Goal: Task Accomplishment & Management: Complete application form

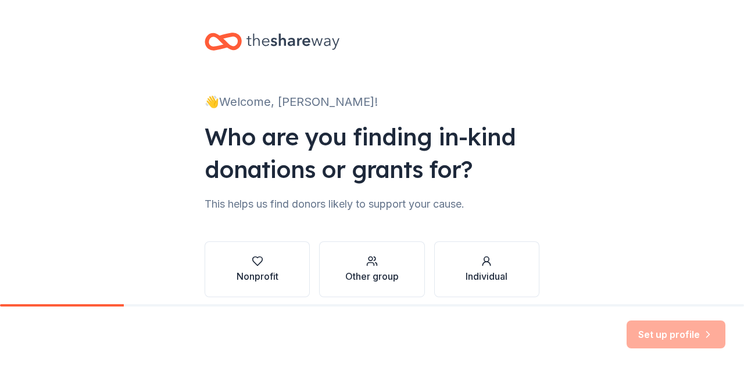
scroll to position [49, 0]
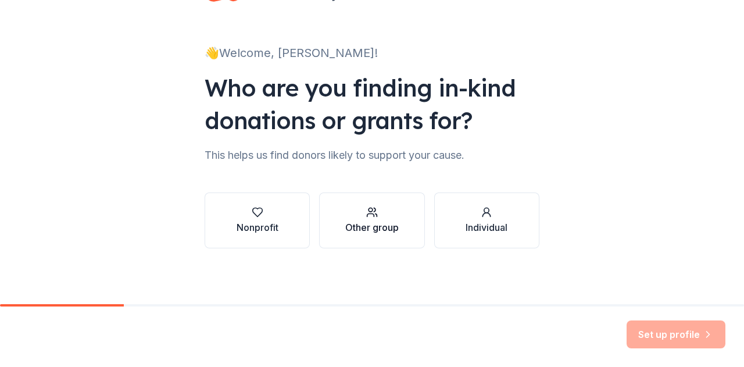
click at [365, 223] on div "Other group" at bounding box center [371, 227] width 53 height 14
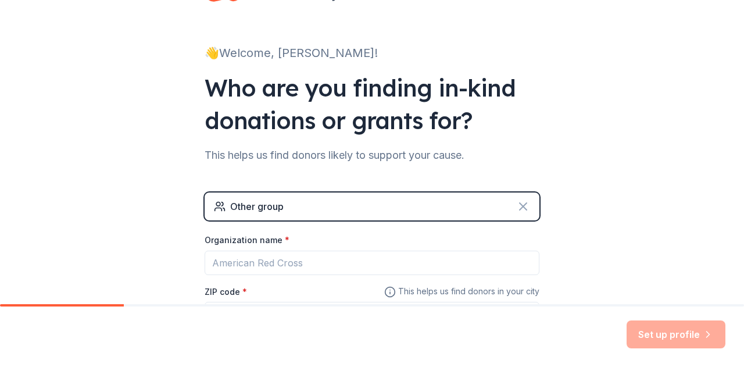
click at [519, 206] on icon at bounding box center [522, 206] width 7 height 7
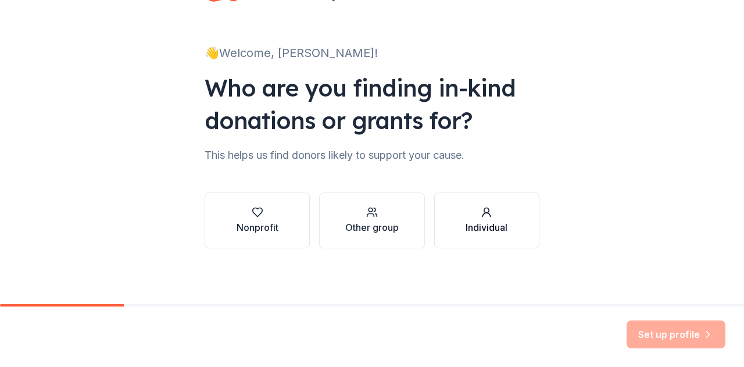
click at [483, 228] on div "Individual" at bounding box center [486, 227] width 42 height 14
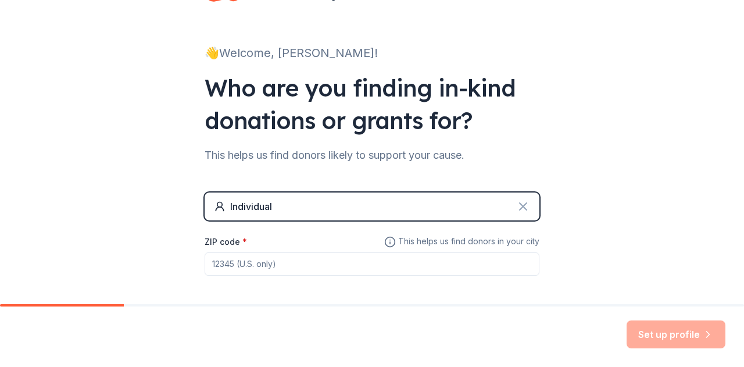
click at [519, 206] on icon at bounding box center [522, 206] width 7 height 7
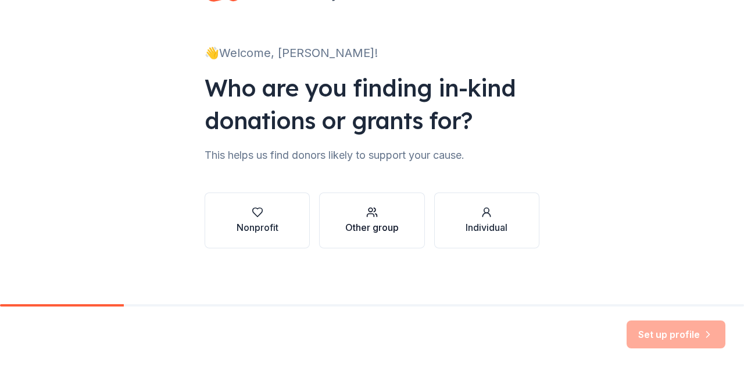
click at [370, 225] on div "Other group" at bounding box center [371, 227] width 53 height 14
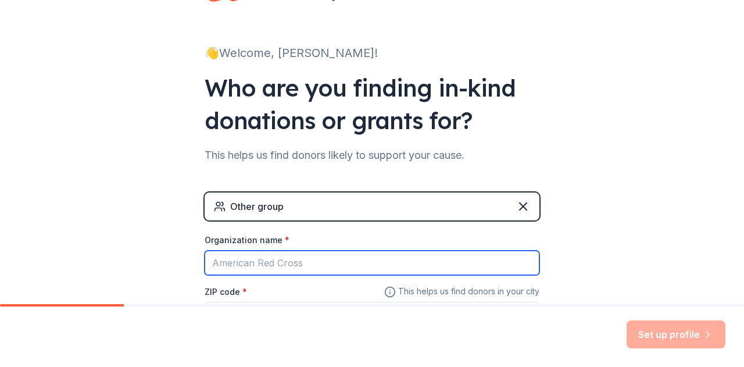
click at [329, 265] on input "Organization name *" at bounding box center [372, 262] width 335 height 24
click at [248, 266] on input "Organization name *" at bounding box center [372, 262] width 335 height 24
click at [256, 260] on input "Organization name *" at bounding box center [372, 262] width 335 height 24
click at [251, 266] on input "Organization name *" at bounding box center [372, 262] width 335 height 24
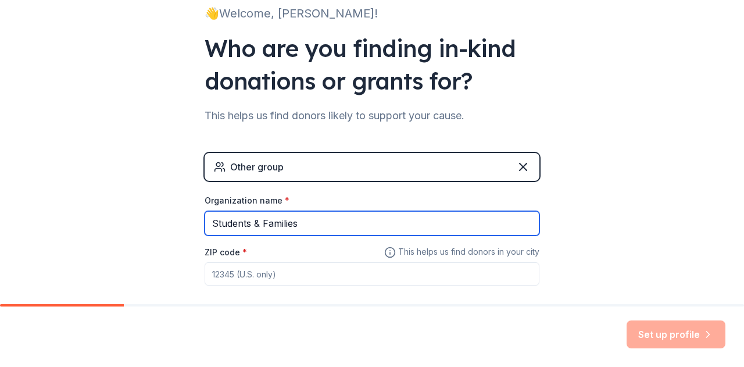
scroll to position [148, 0]
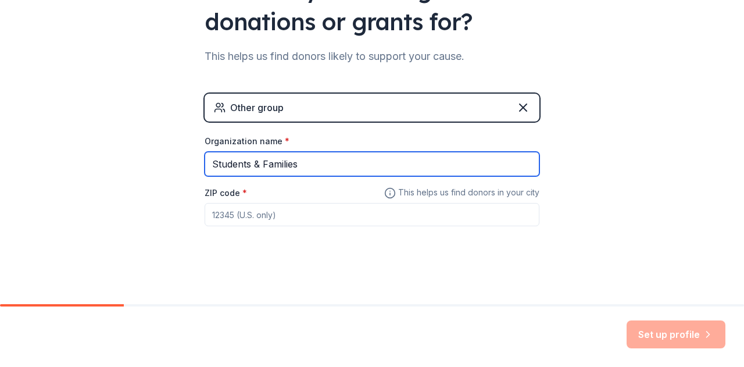
type input "Students & Families"
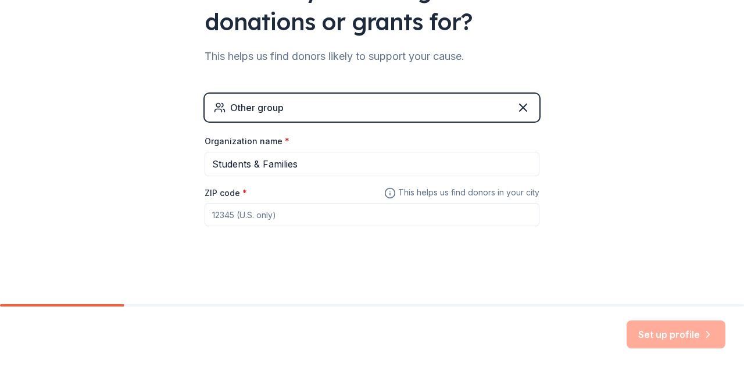
click at [264, 210] on input "ZIP code *" at bounding box center [372, 214] width 335 height 23
click at [235, 214] on input "ZIP code *" at bounding box center [372, 214] width 335 height 23
type input "20164"
click at [676, 332] on button "Set up profile" at bounding box center [675, 334] width 99 height 28
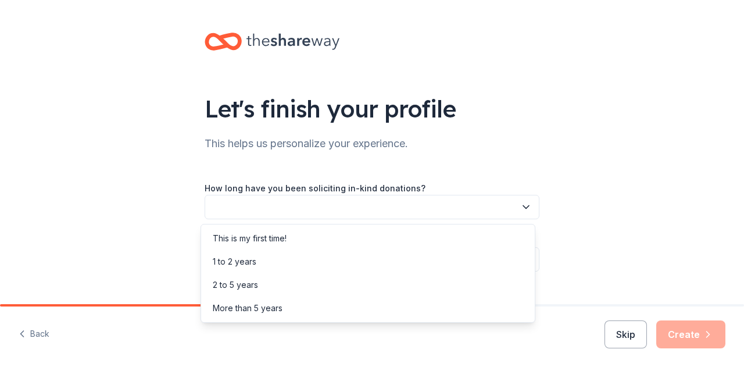
click at [523, 209] on icon "button" at bounding box center [526, 207] width 12 height 12
click at [403, 307] on div "More than 5 years" at bounding box center [367, 307] width 329 height 23
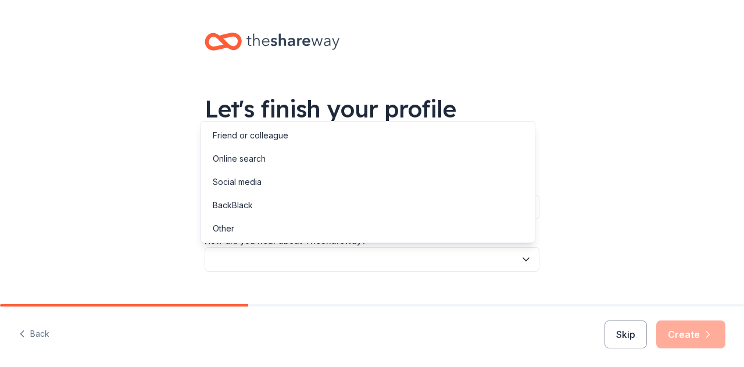
click at [522, 263] on icon "button" at bounding box center [526, 259] width 12 height 12
click at [260, 160] on div "Online search" at bounding box center [239, 159] width 53 height 14
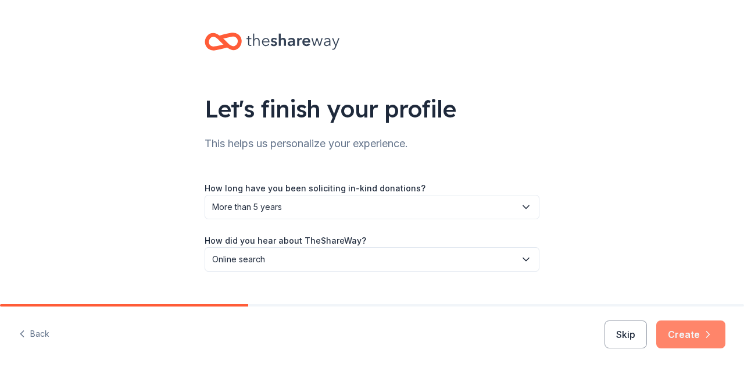
click at [697, 336] on button "Create" at bounding box center [690, 334] width 69 height 28
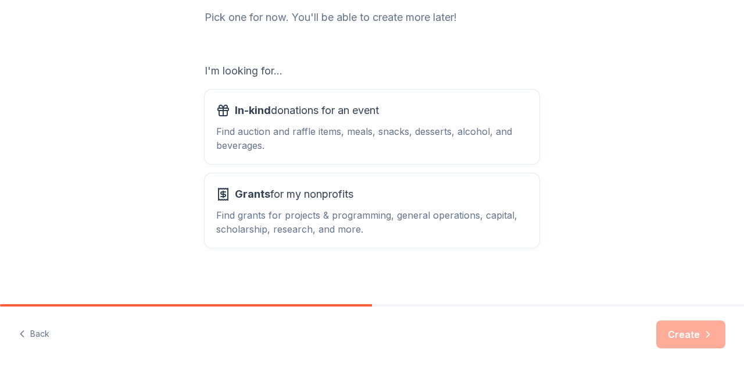
scroll to position [165, 0]
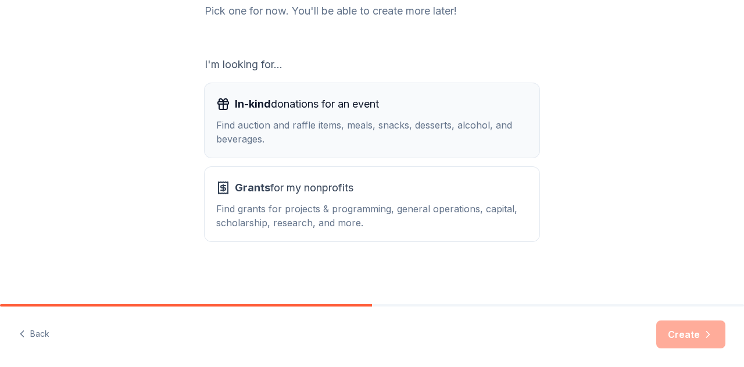
click at [390, 132] on div "Find auction and raffle items, meals, snacks, desserts, alcohol, and beverages." at bounding box center [371, 132] width 311 height 28
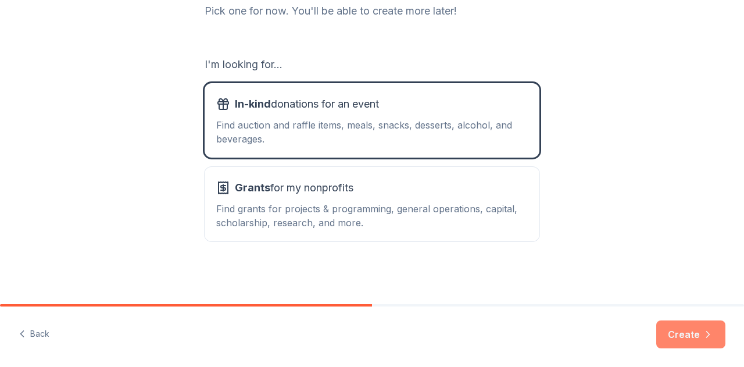
click at [690, 339] on button "Create" at bounding box center [690, 334] width 69 height 28
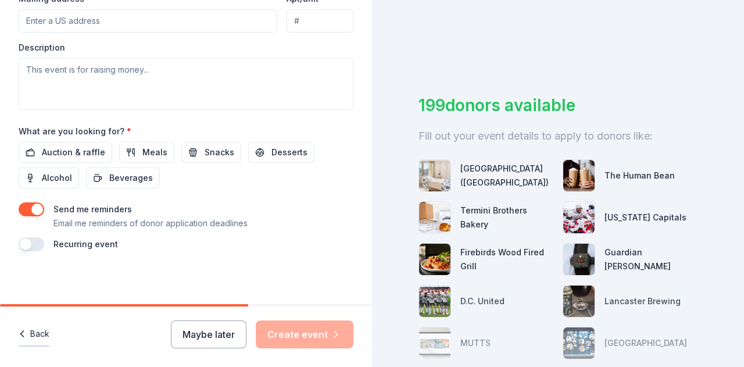
click at [35, 331] on button "Back" at bounding box center [34, 334] width 31 height 24
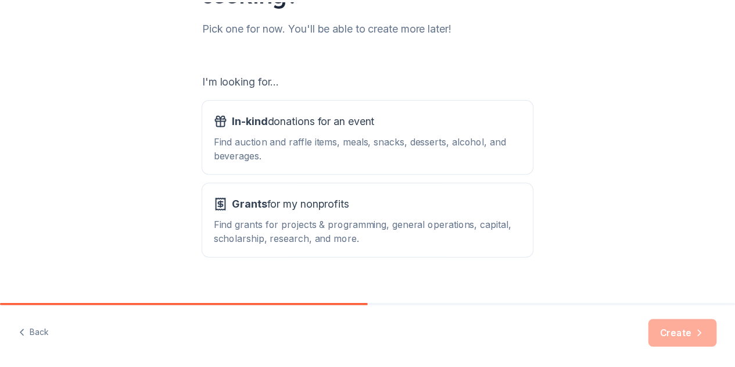
scroll to position [165, 0]
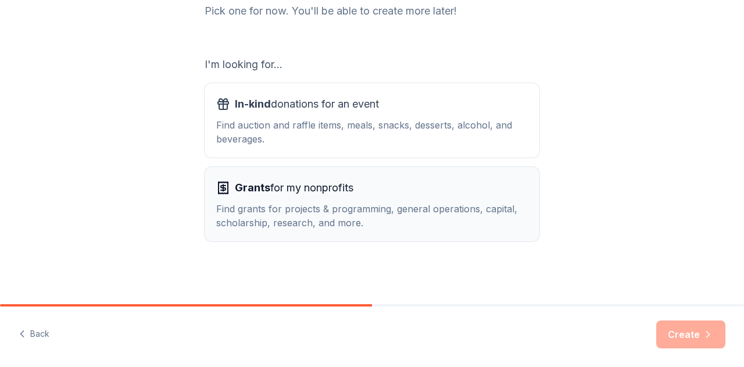
click at [345, 203] on div "Find grants for projects & programming, general operations, capital, scholarshi…" at bounding box center [371, 216] width 311 height 28
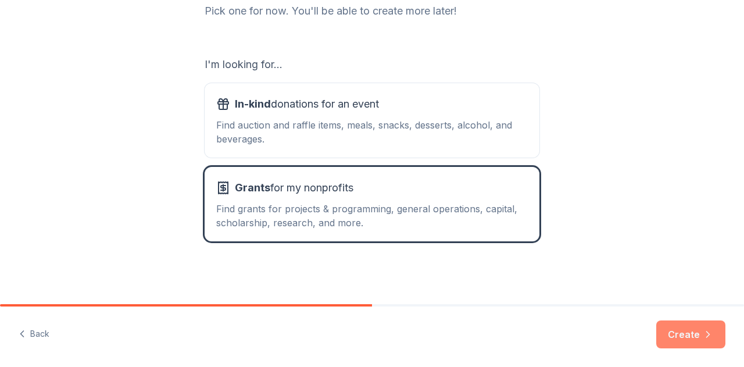
click at [701, 347] on button "Create" at bounding box center [690, 334] width 69 height 28
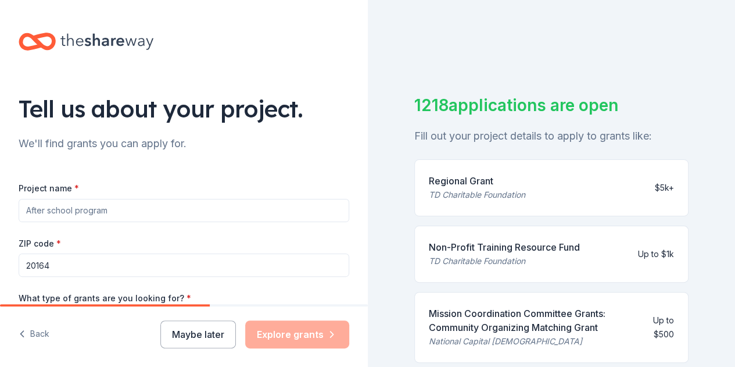
click at [401, 124] on div "1218 applications are open Fill out your project details to apply to grants lik…" at bounding box center [552, 183] width 368 height 367
click at [59, 211] on input "Project name *" at bounding box center [184, 210] width 331 height 23
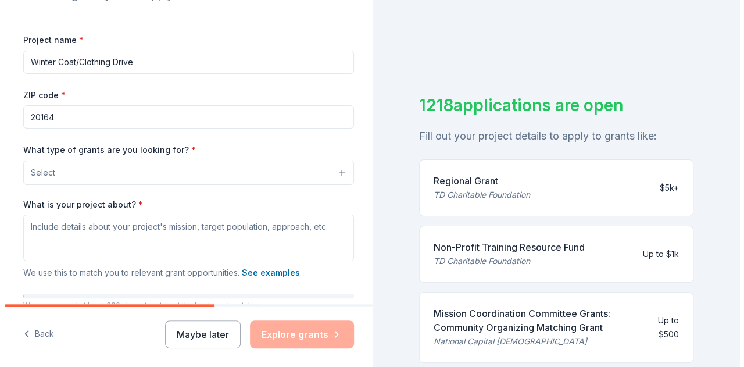
scroll to position [149, 0]
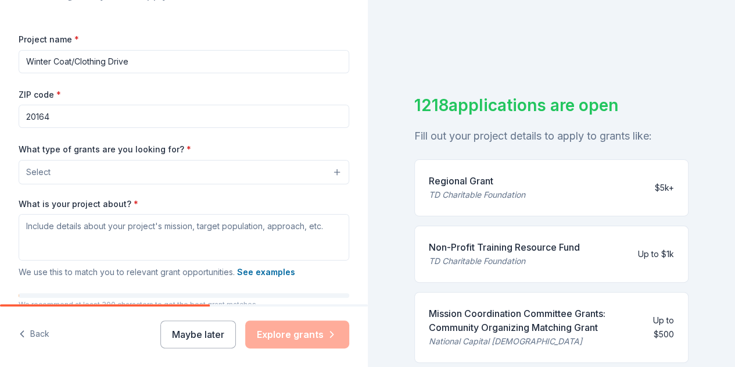
type input "Winter Coat/Clothing Drive"
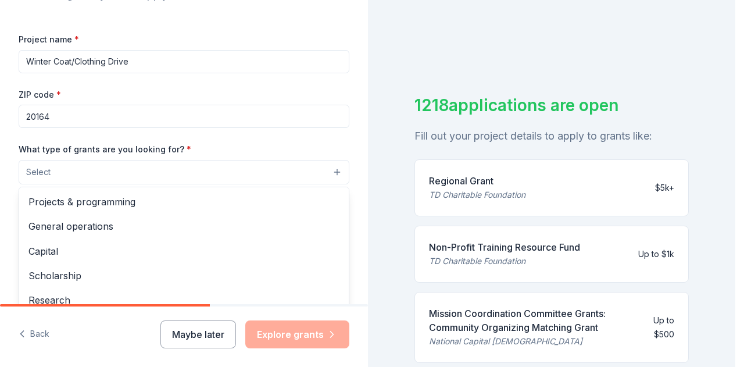
click at [327, 173] on button "Select" at bounding box center [184, 172] width 331 height 24
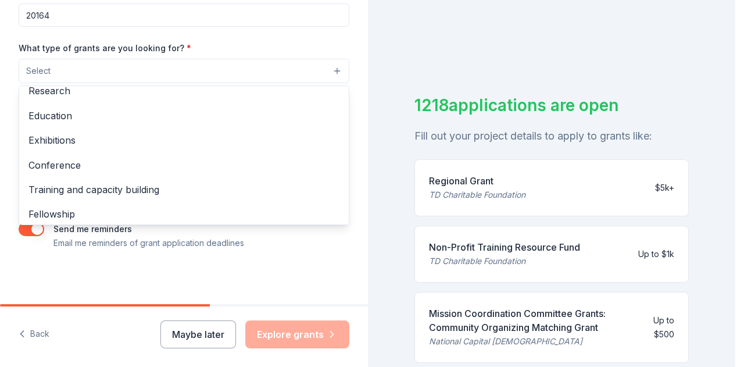
scroll to position [107, 0]
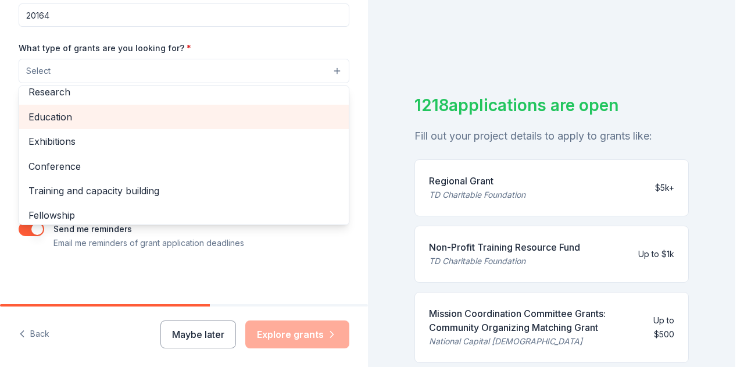
click at [60, 116] on span "Education" at bounding box center [183, 116] width 311 height 15
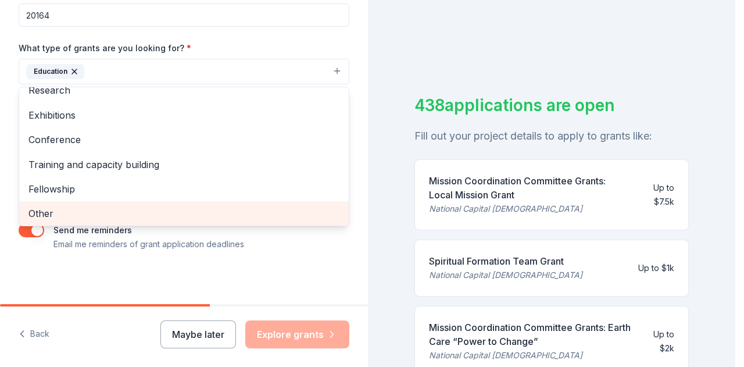
click at [96, 223] on div "Other" at bounding box center [183, 213] width 329 height 24
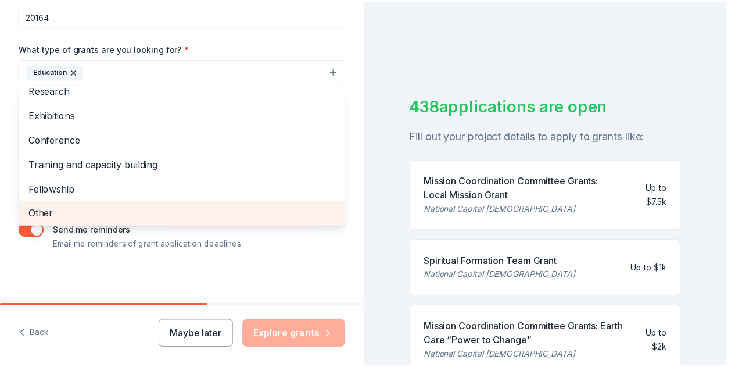
scroll to position [87, 0]
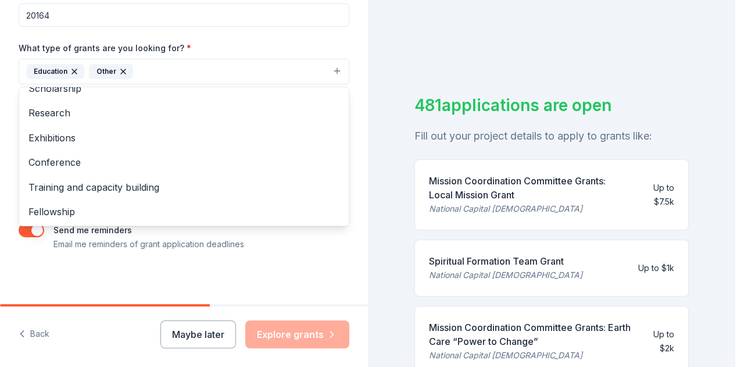
click at [335, 252] on div "Tell us about your project. We'll find grants you can apply for. Project name *…" at bounding box center [184, 28] width 368 height 557
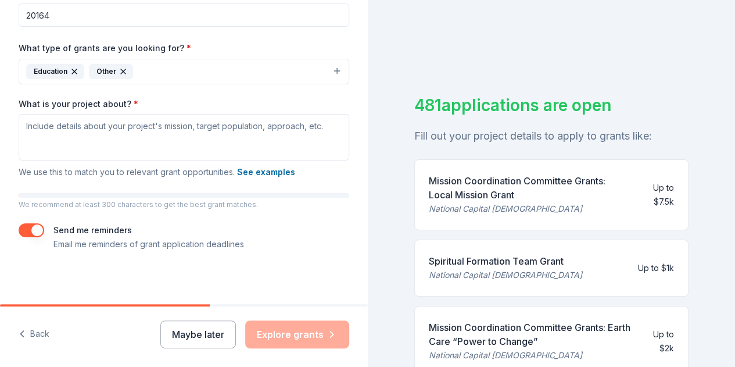
click at [335, 252] on div "Tell us about your project. We'll find grants you can apply for. Project name *…" at bounding box center [184, 28] width 368 height 557
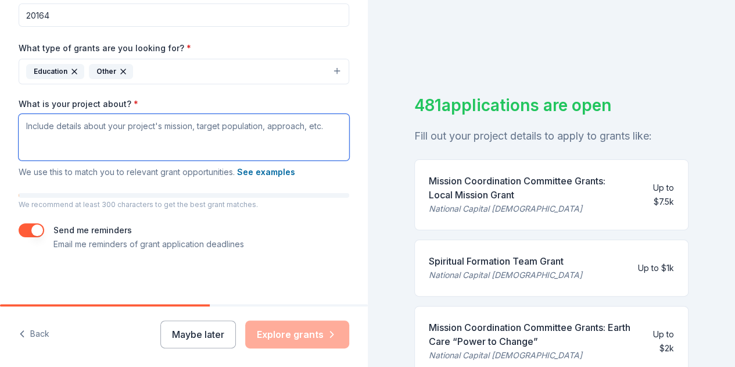
click at [73, 126] on textarea "What is your project about? *" at bounding box center [184, 137] width 331 height 46
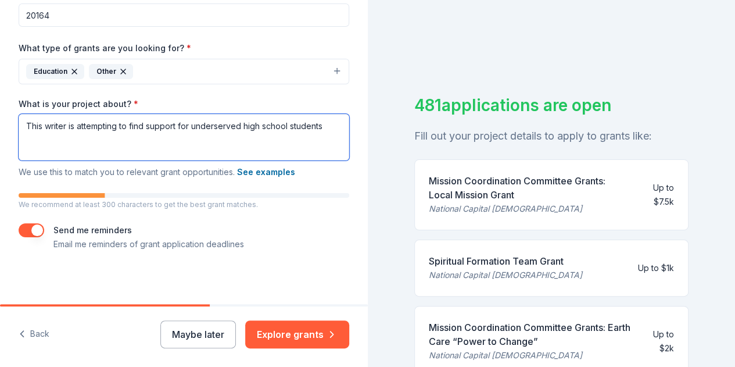
click at [178, 125] on textarea "This writer is attempting to find support for underserved high school students" at bounding box center [184, 137] width 331 height 46
click at [148, 124] on textarea "This writer is attempting to find support for underserved high school students" at bounding box center [184, 137] width 331 height 46
click at [63, 140] on textarea "This writer is attempting to find financial support for underserved high school…" at bounding box center [184, 137] width 331 height 46
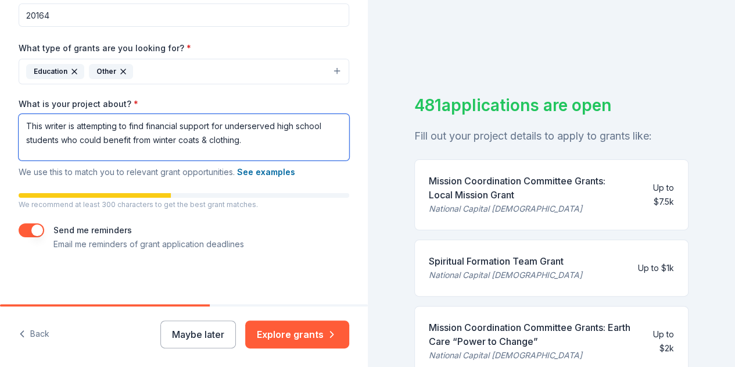
click at [75, 127] on textarea "This writer is attempting to find financial support for underserved high school…" at bounding box center [184, 137] width 331 height 46
click at [77, 127] on textarea "This writer is attempting to find financial support for underserved high school…" at bounding box center [184, 137] width 331 height 46
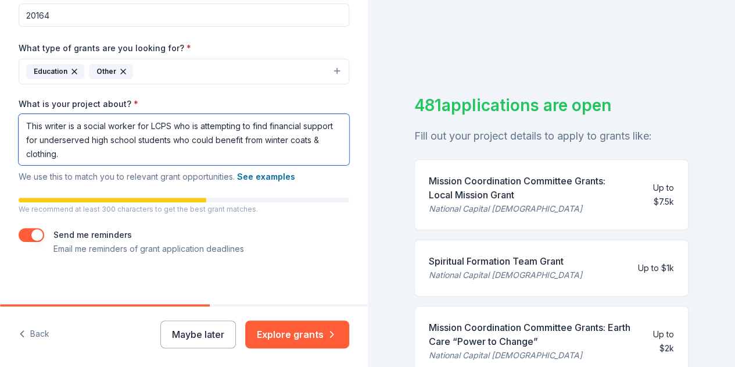
click at [58, 138] on textarea "This writer is a social worker for LCPS who is attempting to find financial sup…" at bounding box center [184, 139] width 331 height 51
click at [101, 137] on textarea "This writer is a social worker for LCPS who is attempting to find financial sup…" at bounding box center [184, 139] width 331 height 51
click at [241, 152] on textarea "This writer is a social worker for LCPS who is attempting to find financial sup…" at bounding box center [184, 139] width 331 height 51
click at [220, 153] on textarea "This writer is a social worker for LCPS who is attempting to find financial sup…" at bounding box center [184, 139] width 331 height 51
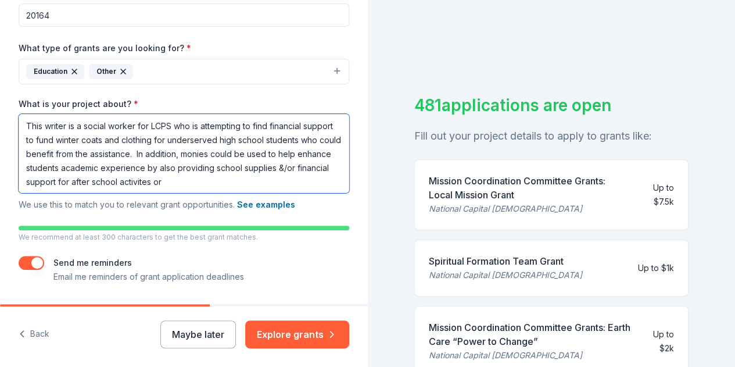
click at [252, 180] on textarea "This writer is a social worker for LCPS who is attempting to find financial sup…" at bounding box center [184, 153] width 331 height 79
click at [278, 180] on textarea "This writer is a social worker for LCPS who is attempting to find financial sup…" at bounding box center [184, 153] width 331 height 79
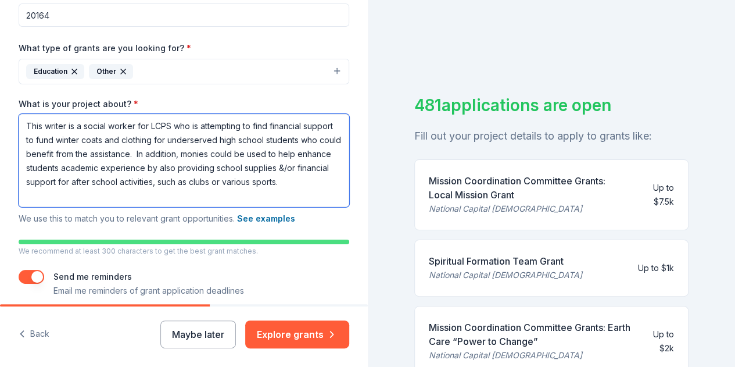
type textarea "This writer is a social worker for LCPS who is attempting to find financial sup…"
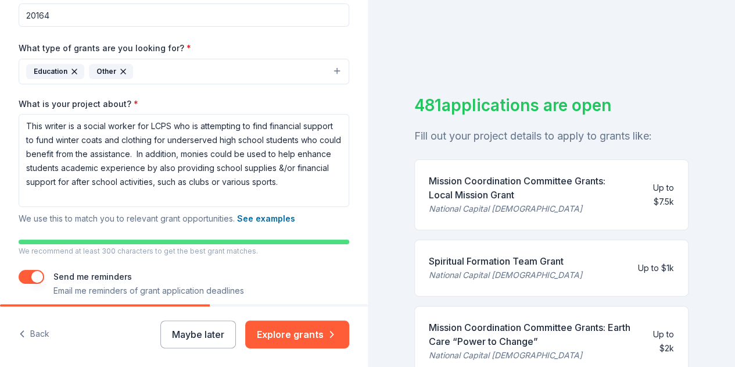
click at [34, 276] on button "button" at bounding box center [32, 277] width 26 height 14
click at [311, 334] on button "Explore grants" at bounding box center [297, 334] width 104 height 28
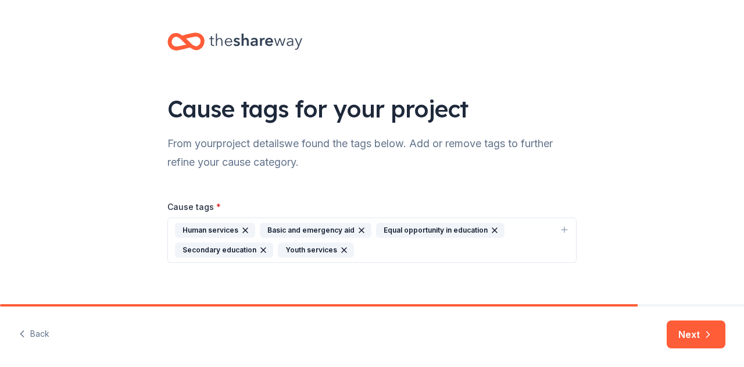
click at [357, 230] on icon "button" at bounding box center [361, 229] width 9 height 9
click at [44, 331] on button "Back" at bounding box center [34, 334] width 31 height 24
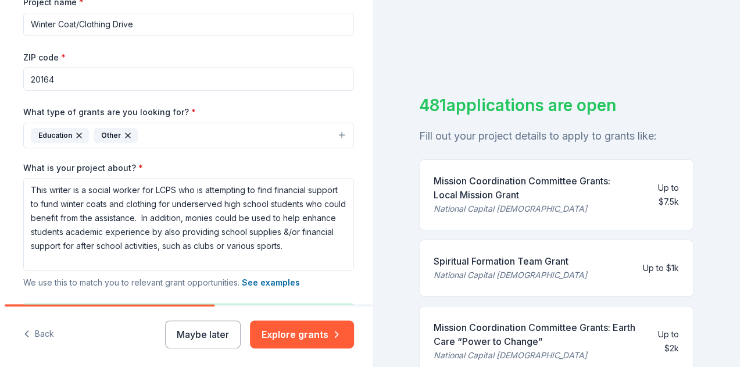
scroll to position [187, 0]
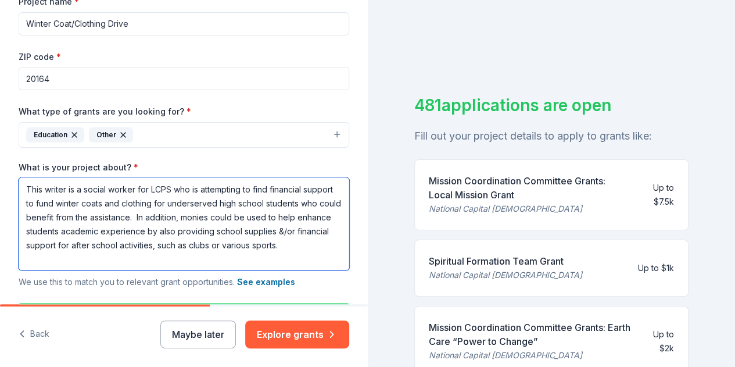
click at [174, 188] on textarea "This writer is a social worker for LCPS who is attempting to find financial sup…" at bounding box center [184, 223] width 331 height 93
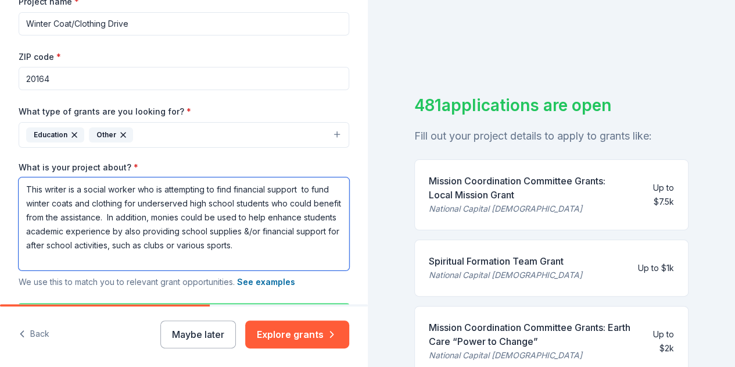
click at [46, 216] on textarea "This writer is a social worker who is attempting to find financial support to f…" at bounding box center [184, 223] width 331 height 93
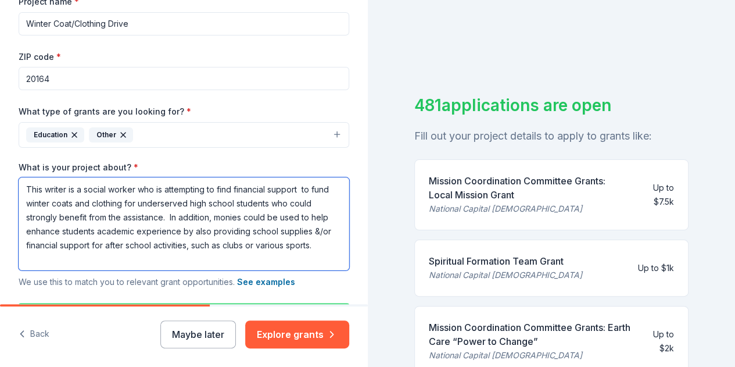
click at [308, 242] on textarea "This writer is a social worker who is attempting to find financial support to f…" at bounding box center [184, 223] width 331 height 93
type textarea "This writer is a social worker who is attempting to find financial support to f…"
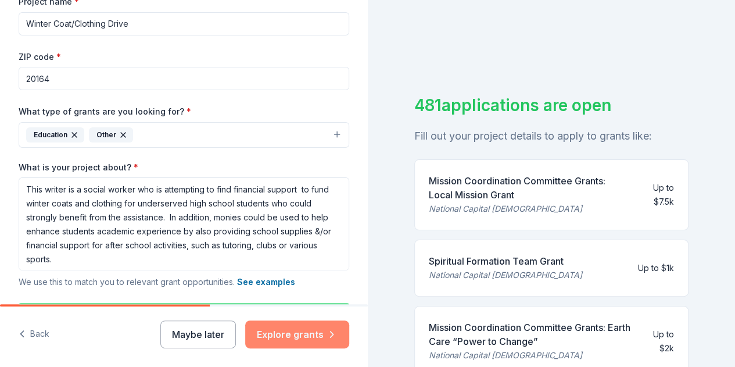
click at [311, 341] on button "Explore grants" at bounding box center [297, 334] width 104 height 28
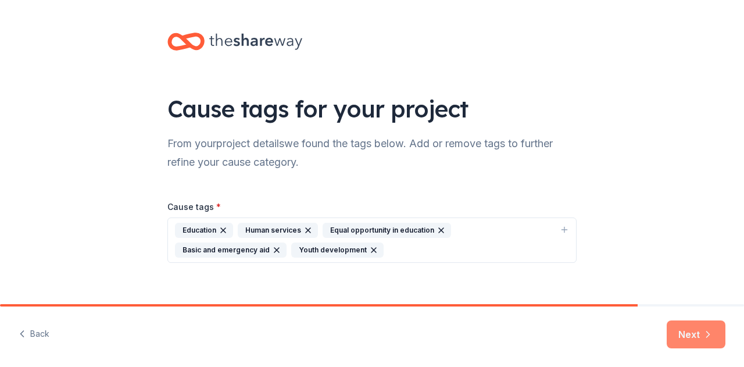
click at [695, 339] on button "Next" at bounding box center [695, 334] width 59 height 28
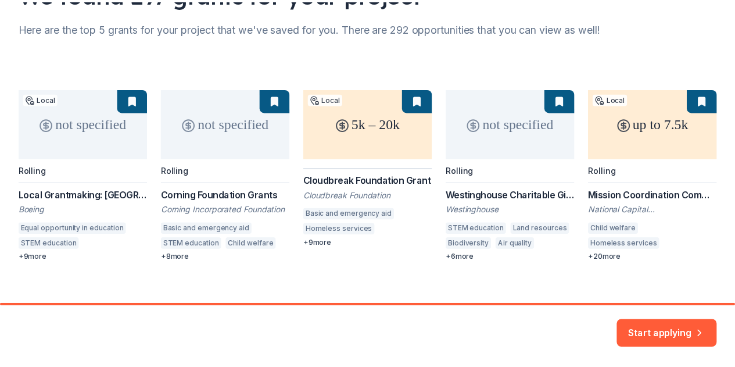
scroll to position [129, 0]
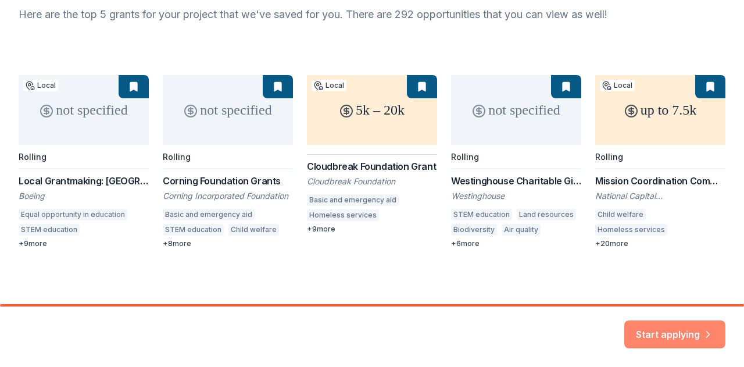
click at [683, 335] on button "Start applying" at bounding box center [674, 327] width 101 height 28
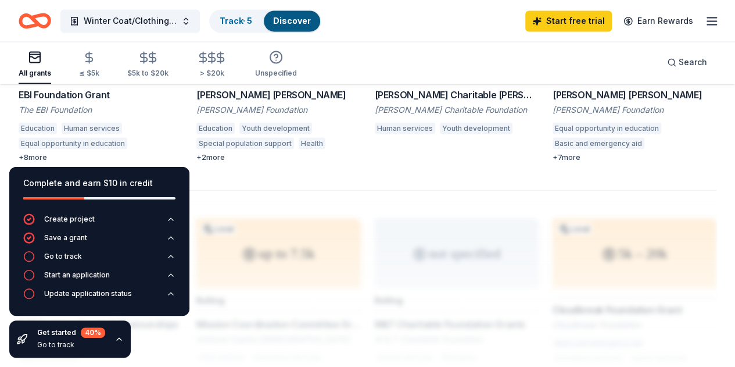
scroll to position [1025, 0]
click at [558, 188] on div at bounding box center [368, 281] width 698 height 186
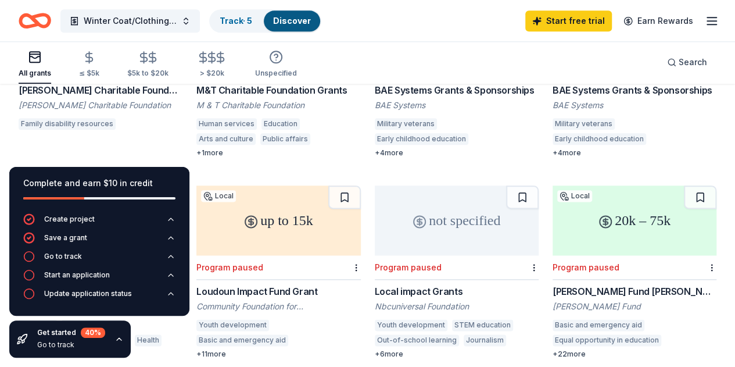
scroll to position [626, 0]
click at [360, 349] on div "+ 11 more" at bounding box center [278, 353] width 164 height 9
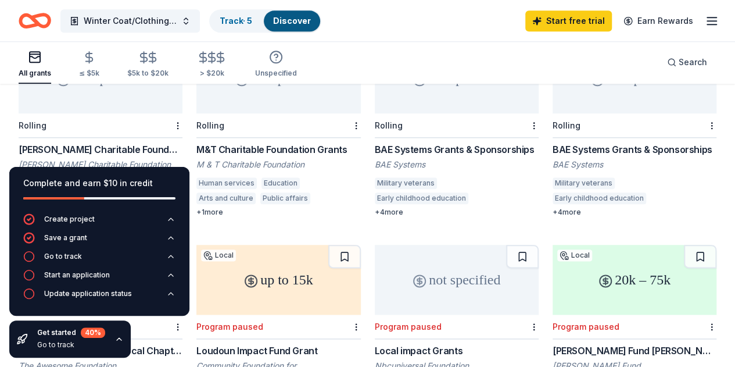
scroll to position [566, 0]
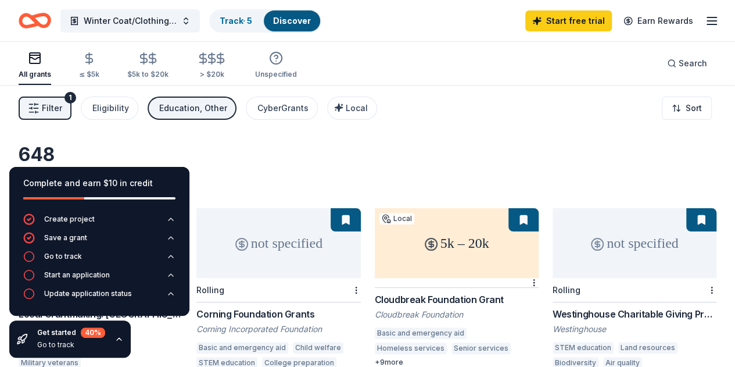
click at [705, 20] on icon "button" at bounding box center [712, 21] width 14 height 14
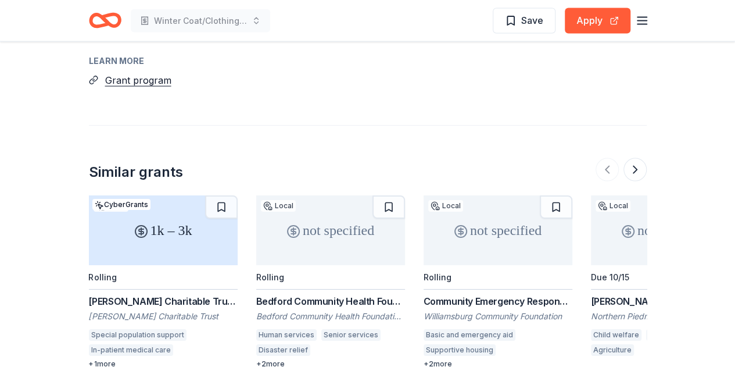
scroll to position [1182, 0]
click at [139, 72] on button "Grant program" at bounding box center [138, 79] width 66 height 15
click at [587, 19] on button "Apply" at bounding box center [598, 21] width 66 height 26
